Goal: Check status

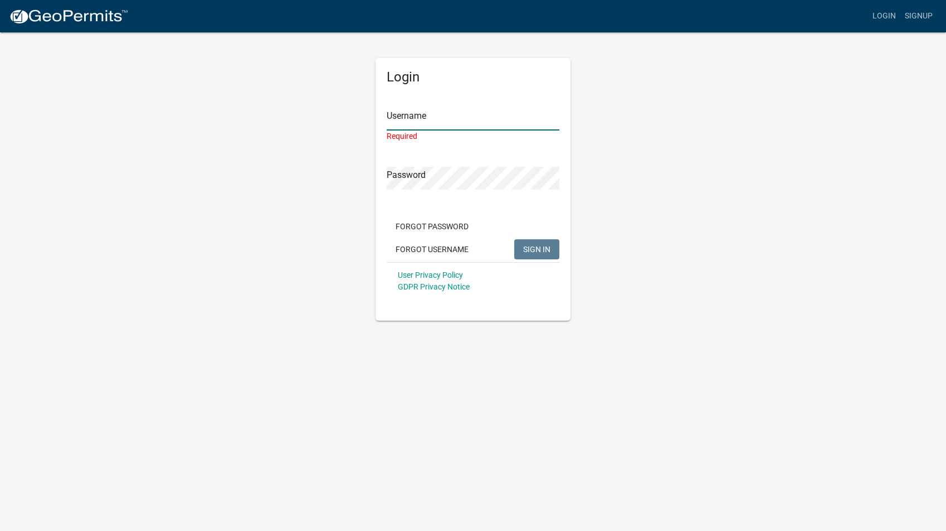
type input "christinesaudek"
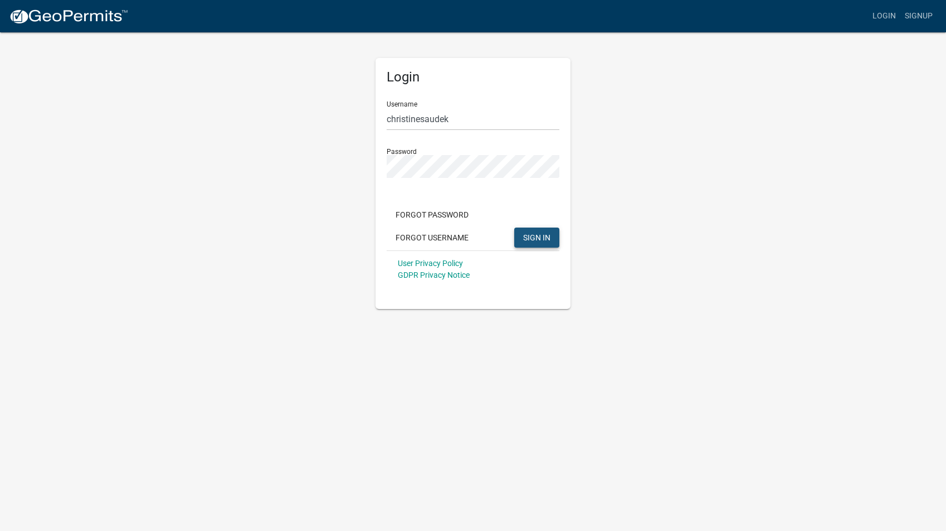
click at [543, 235] on span "SIGN IN" at bounding box center [536, 236] width 27 height 9
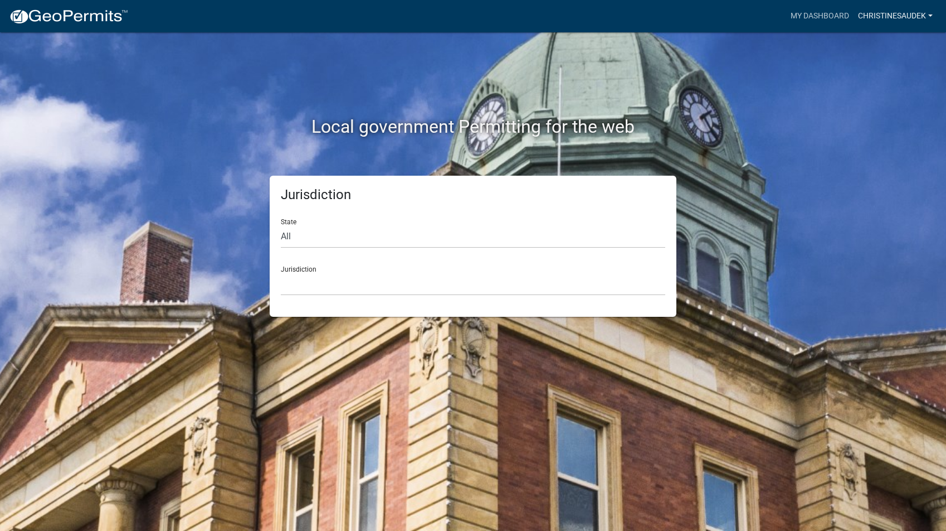
click at [876, 13] on link "christinesaudek" at bounding box center [896, 16] width 84 height 21
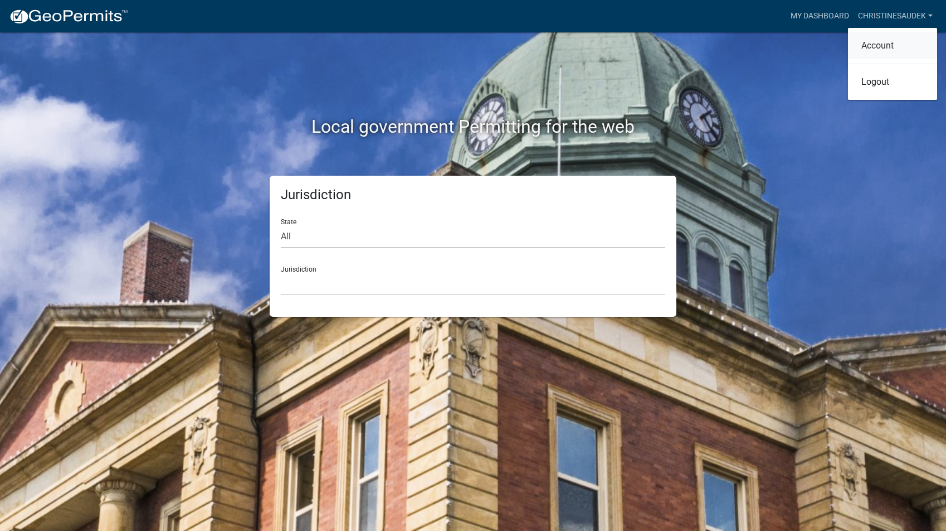
click at [876, 43] on link "Account" at bounding box center [892, 45] width 89 height 27
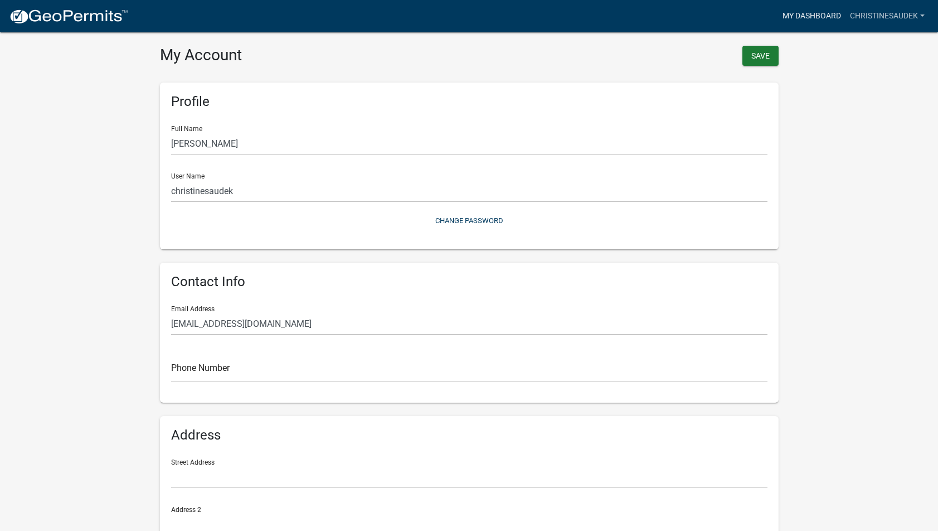
click at [809, 13] on link "My Dashboard" at bounding box center [811, 16] width 67 height 21
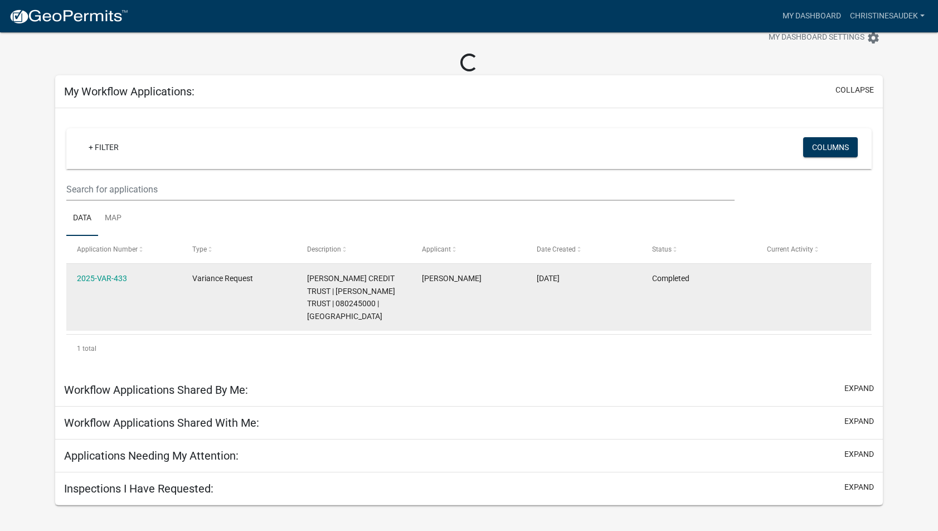
scroll to position [32, 0]
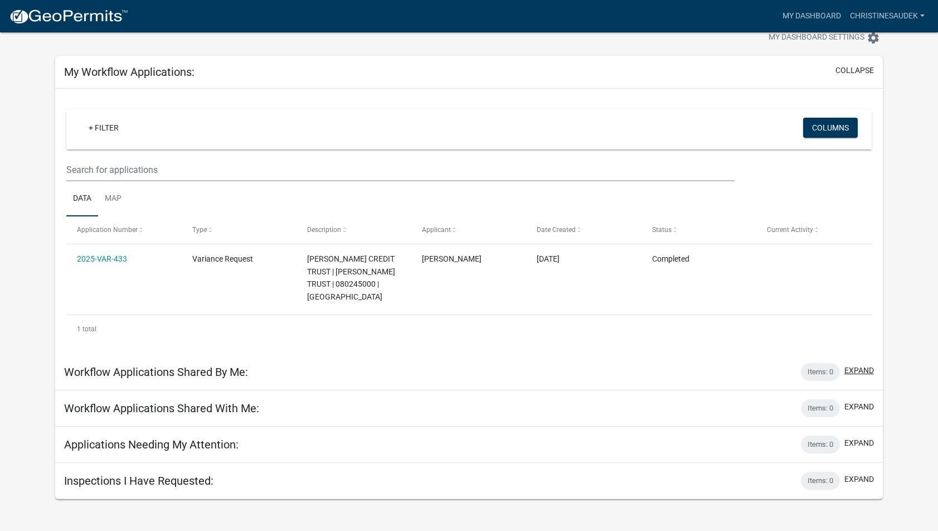
click at [863, 376] on button "expand" at bounding box center [859, 371] width 30 height 12
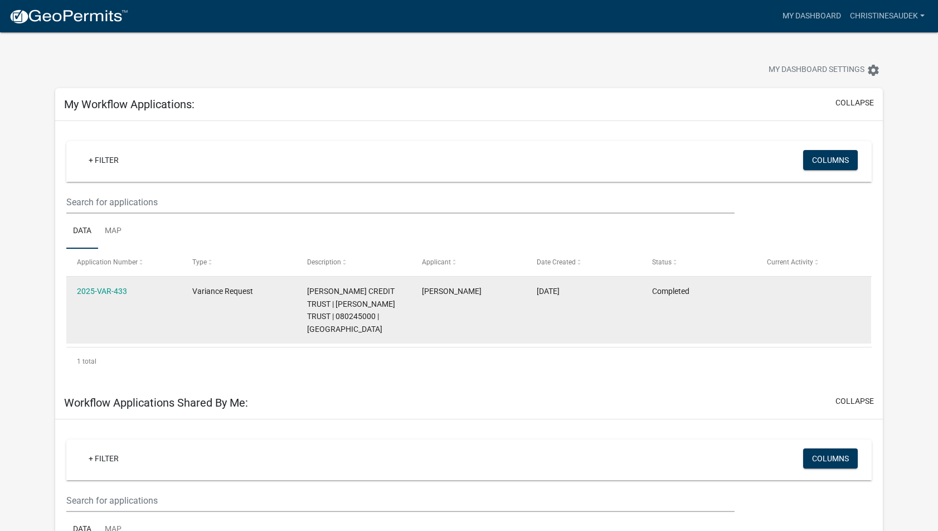
scroll to position [3, 0]
